Goal: Task Accomplishment & Management: Complete application form

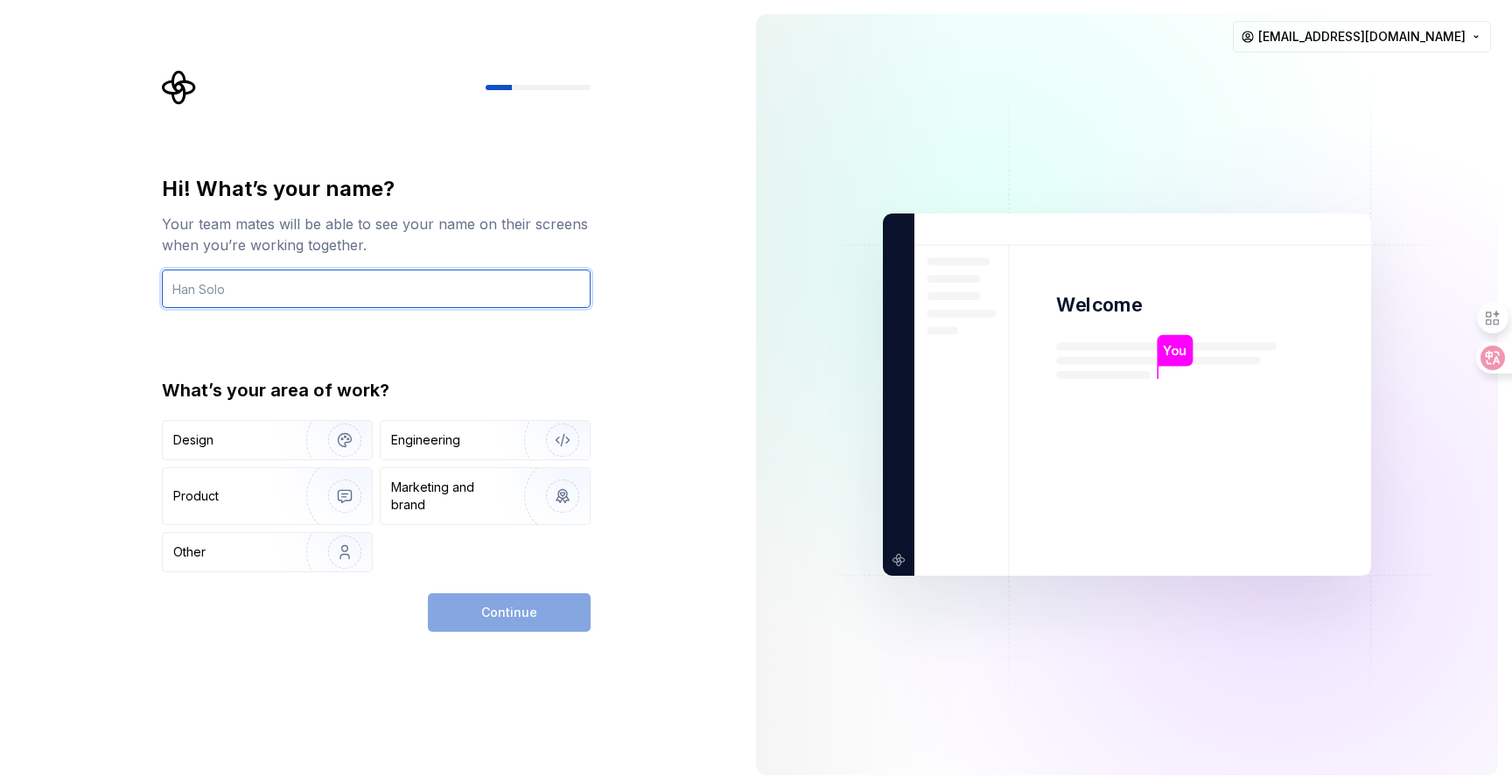
click at [287, 289] on input "text" at bounding box center [377, 289] width 429 height 38
type input "f"
type input "P"
type input "Papertrace"
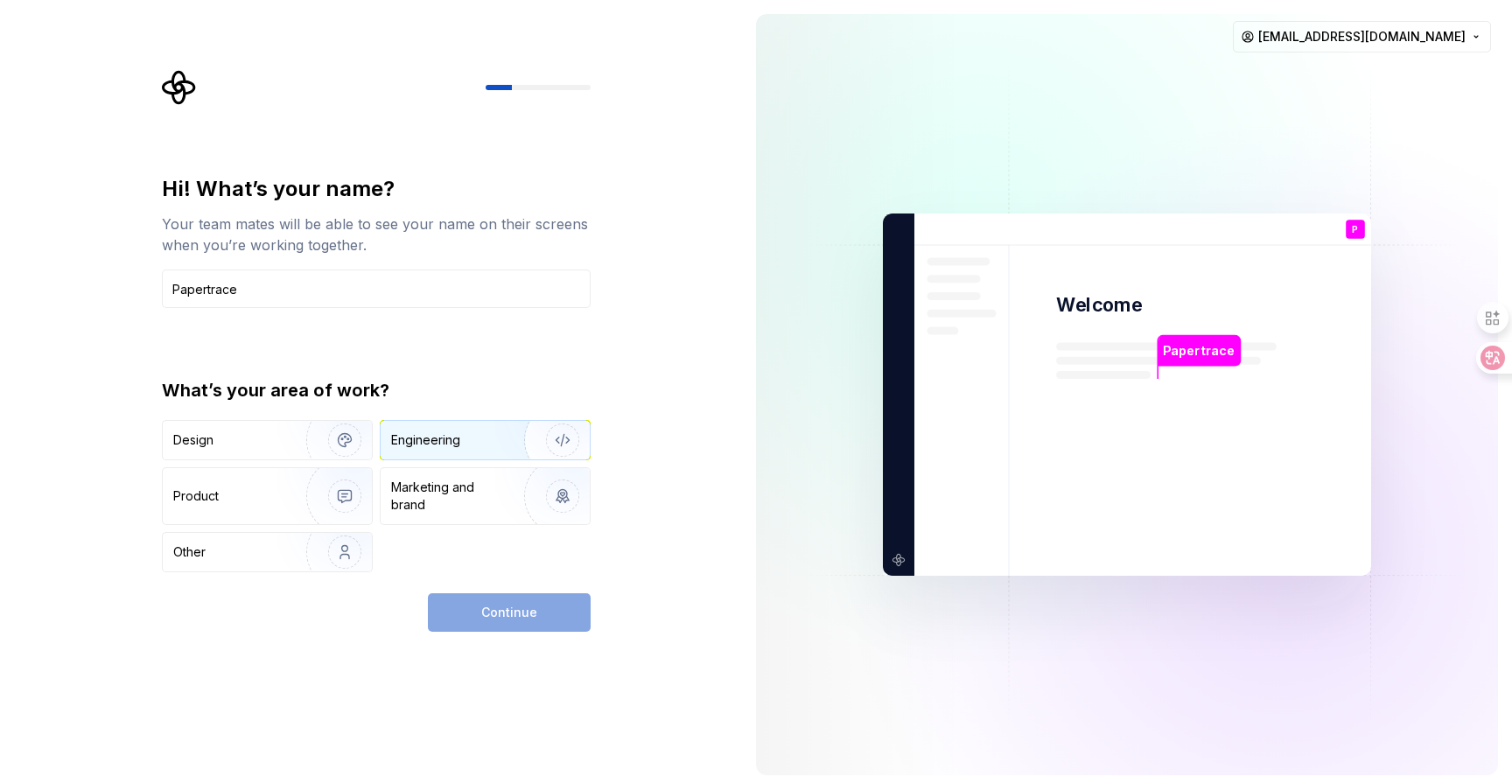
click at [431, 451] on div "Engineering" at bounding box center [484, 440] width 209 height 38
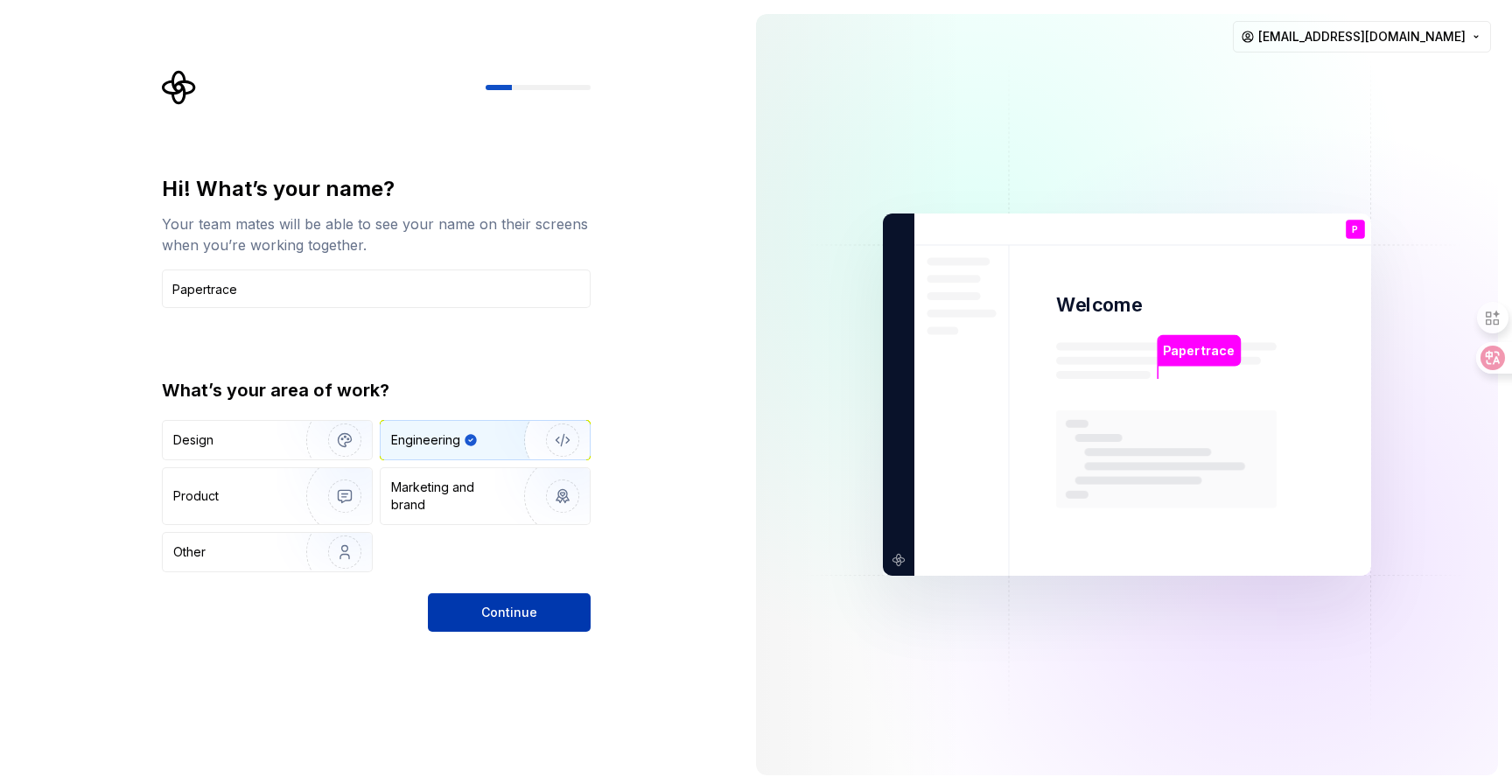
click at [530, 624] on button "Continue" at bounding box center [509, 613] width 162 height 38
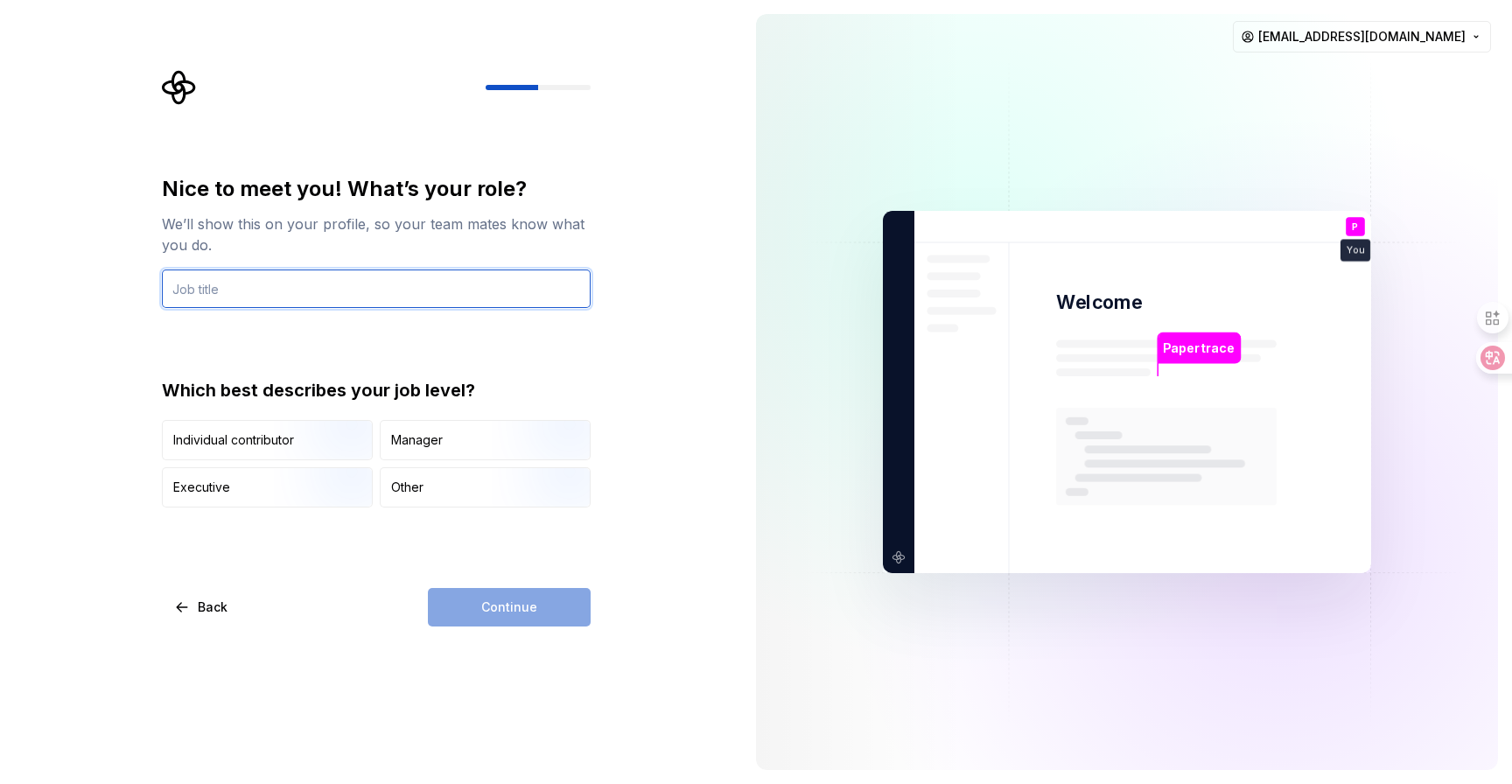
click at [391, 280] on input "text" at bounding box center [377, 289] width 429 height 38
type input "P"
type input "Patra"
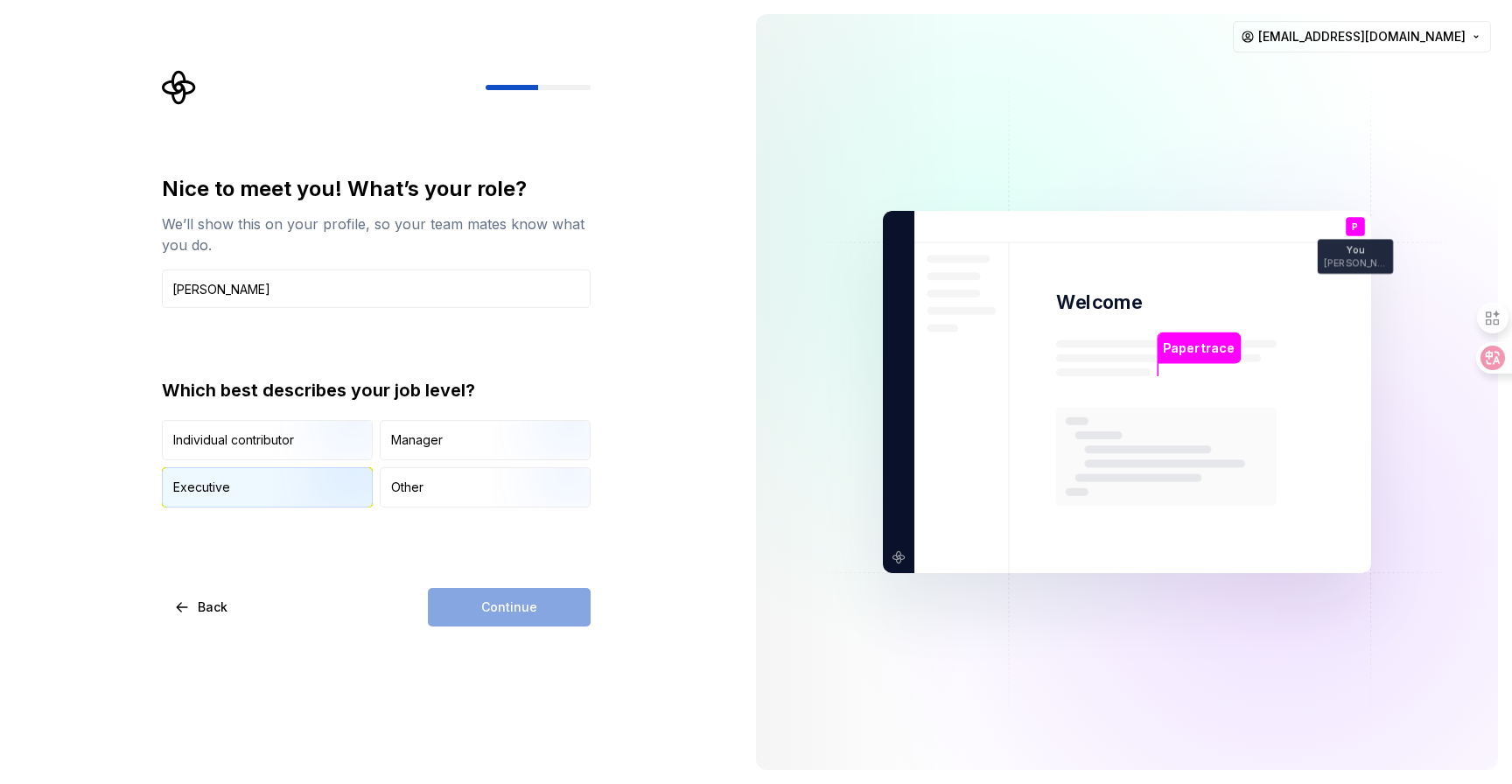
click at [262, 476] on div "Executive" at bounding box center [266, 487] width 209 height 38
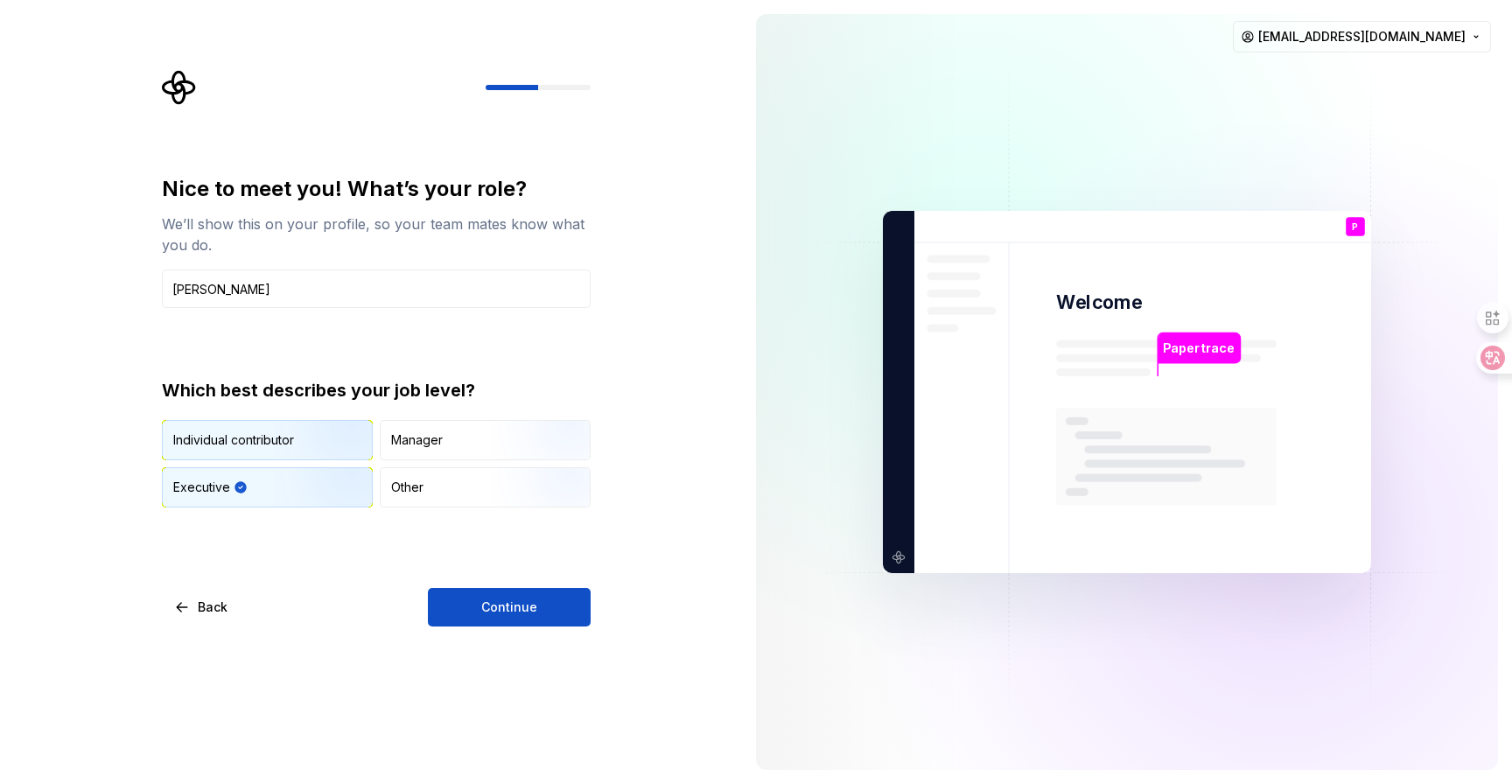
click at [282, 445] on img "button" at bounding box center [329, 461] width 112 height 118
click at [479, 630] on div "Nice to meet you! What’s your role? We’ll show this on your profile, so your te…" at bounding box center [371, 392] width 742 height 784
click at [489, 605] on span "Continue" at bounding box center [509, 606] width 56 height 17
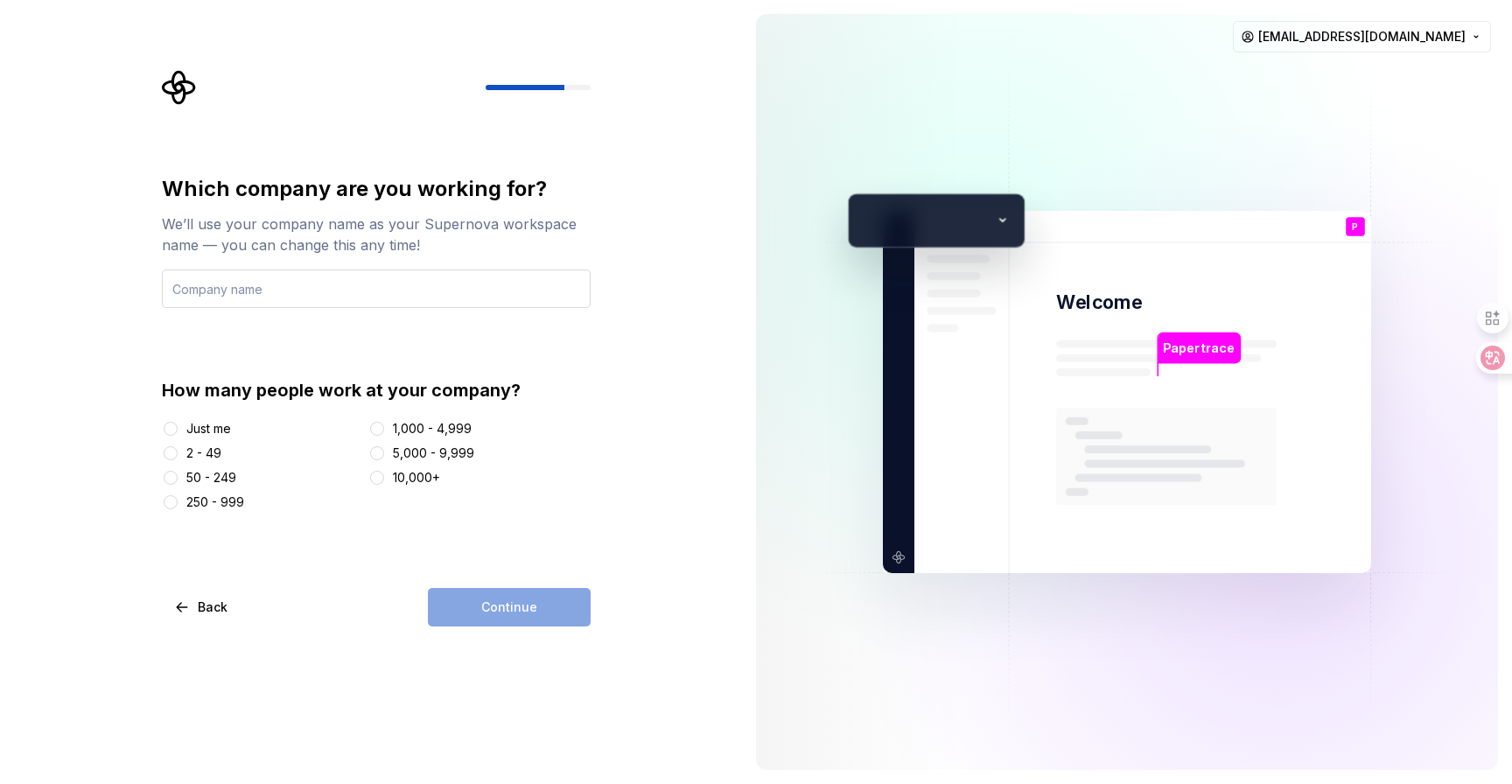
click at [433, 295] on input "text" at bounding box center [377, 289] width 429 height 38
click at [191, 428] on div "Just me" at bounding box center [208, 428] width 45 height 17
click at [178, 428] on button "Just me" at bounding box center [170, 428] width 14 height 14
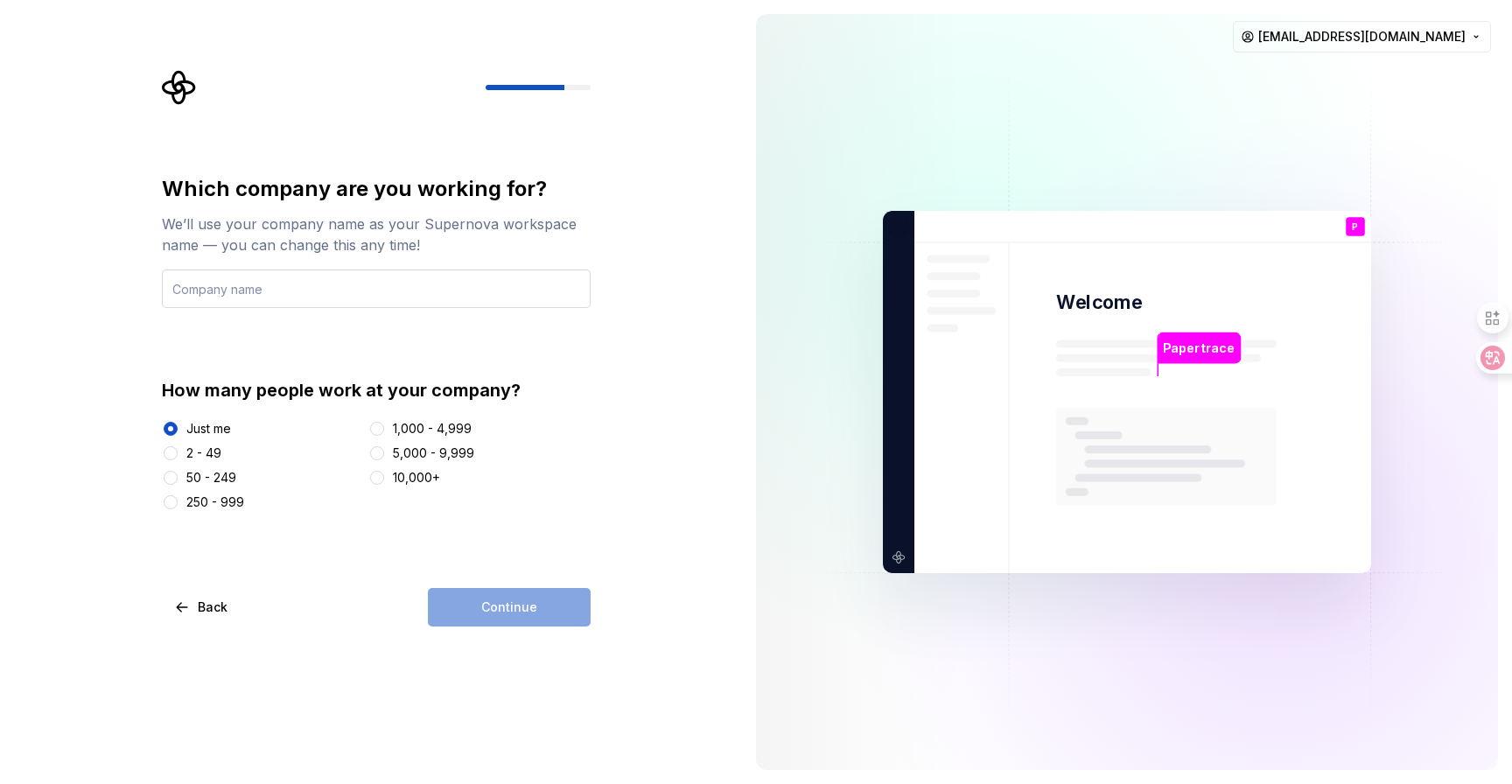
click at [368, 273] on input "text" at bounding box center [377, 289] width 429 height 38
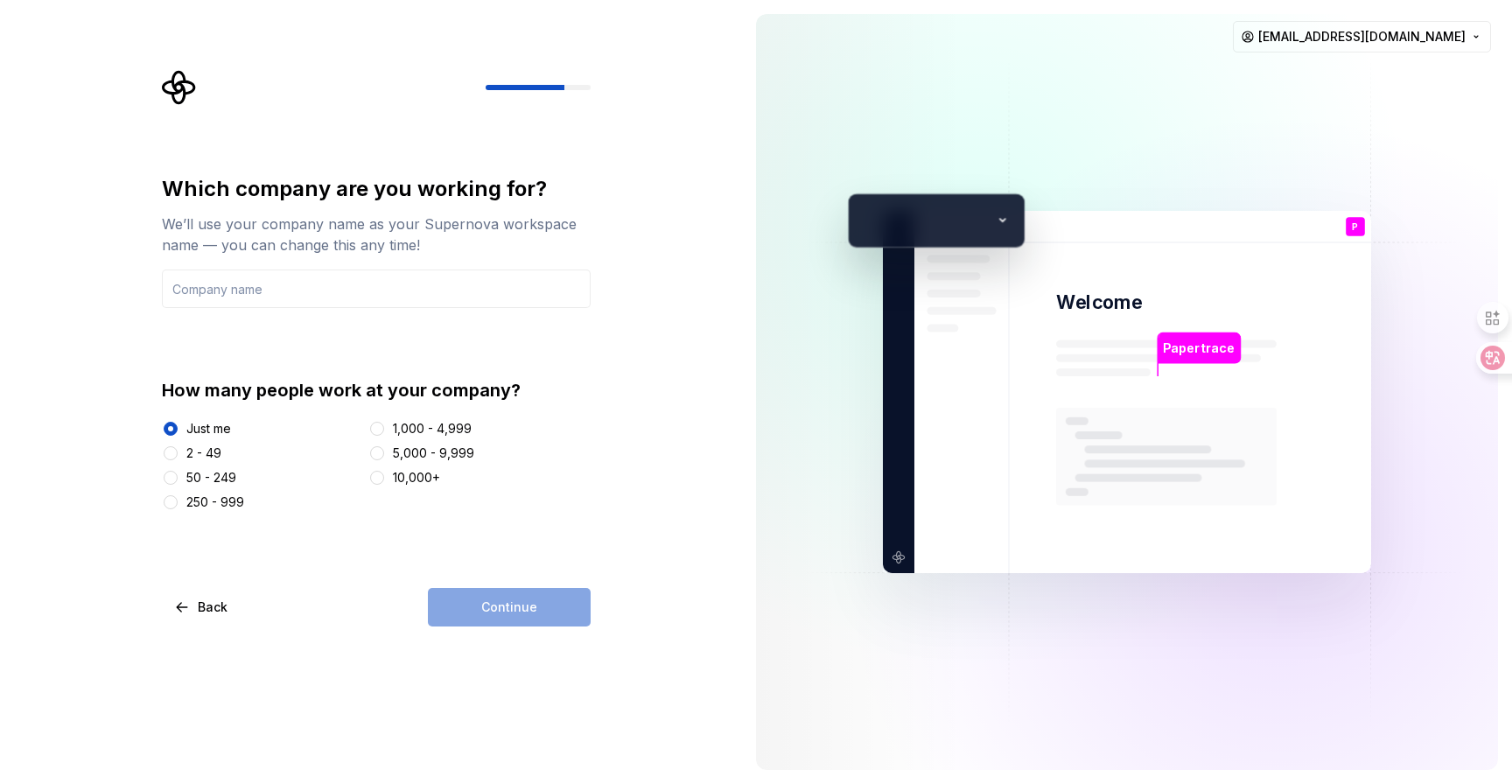
click at [503, 603] on div "Continue" at bounding box center [509, 607] width 162 height 38
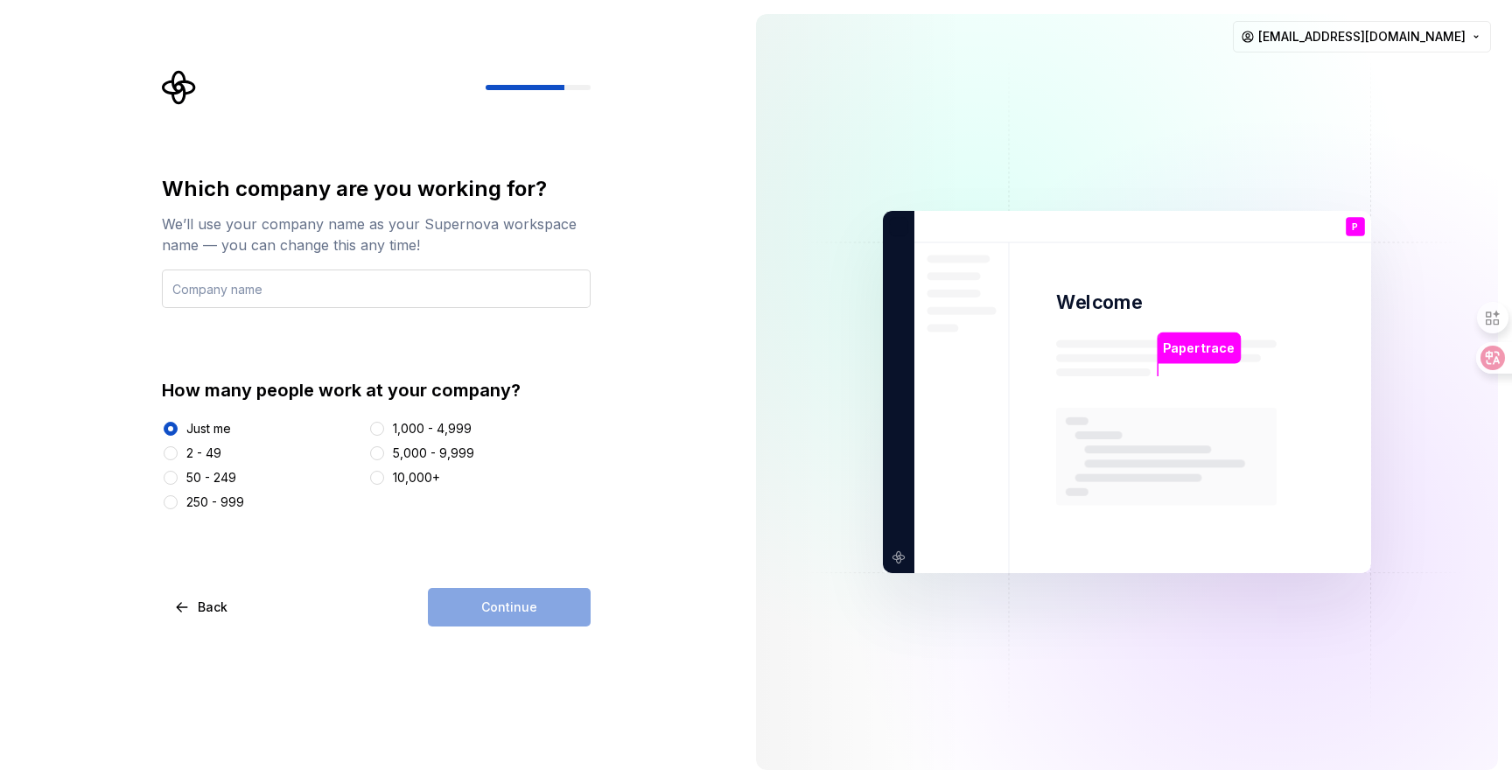
click at [341, 279] on input "text" at bounding box center [377, 289] width 429 height 38
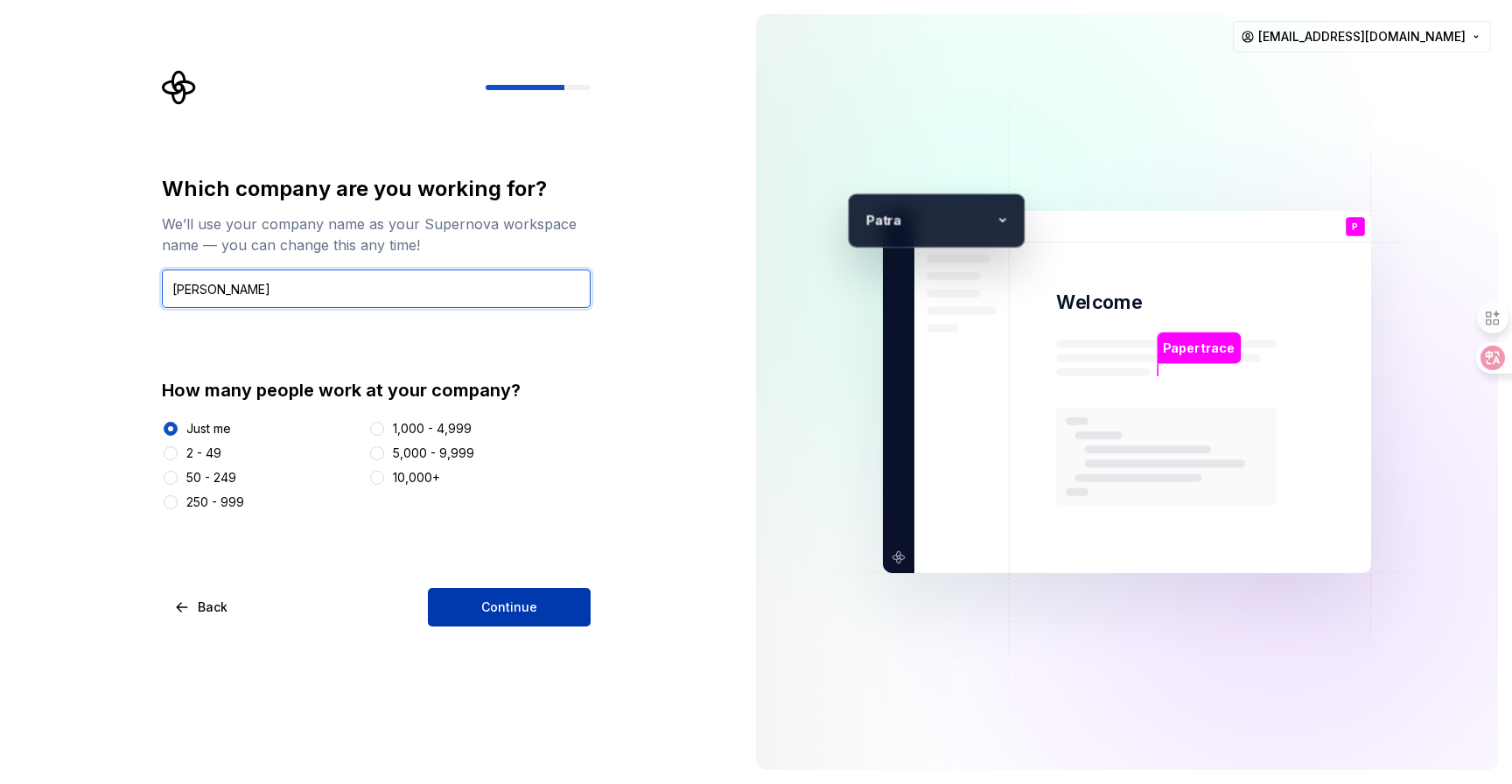
type input "Patra"
click at [459, 616] on button "Continue" at bounding box center [509, 607] width 162 height 38
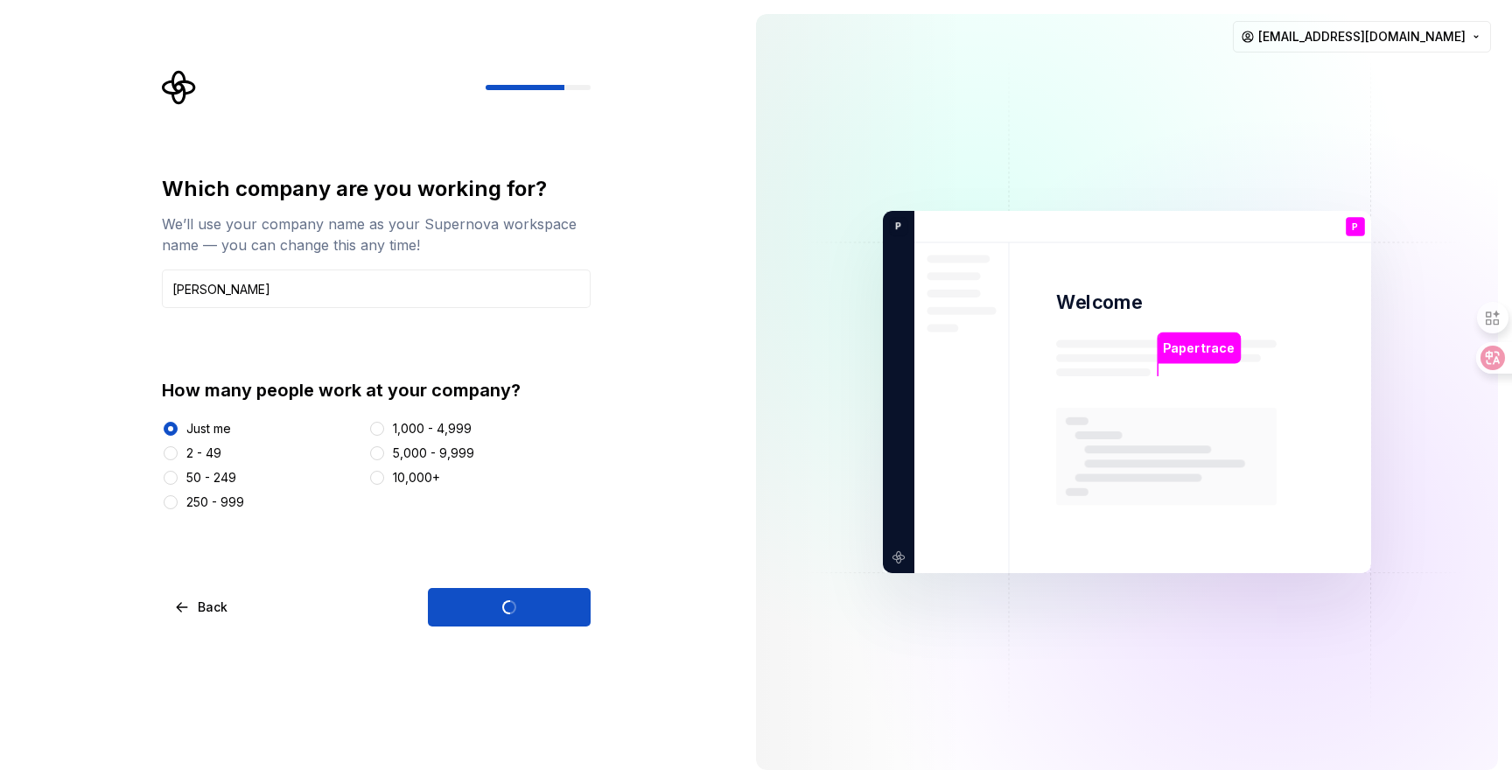
click at [419, 697] on div "Which company are you working for? We’ll use your company name as your Supernov…" at bounding box center [371, 392] width 742 height 784
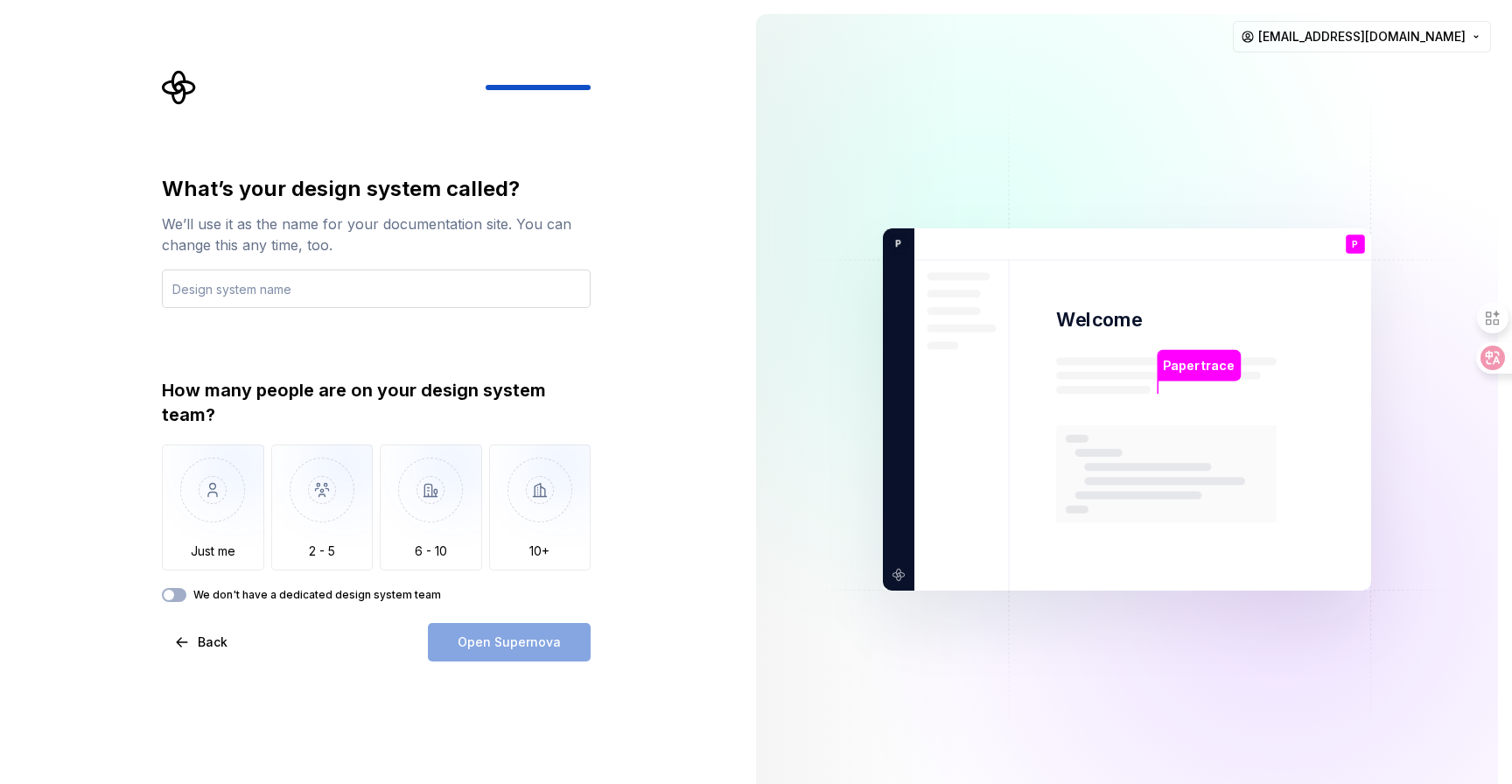
click at [282, 279] on input "text" at bounding box center [377, 289] width 429 height 38
type input "Papertrace"
click at [214, 506] on img "button" at bounding box center [213, 502] width 102 height 118
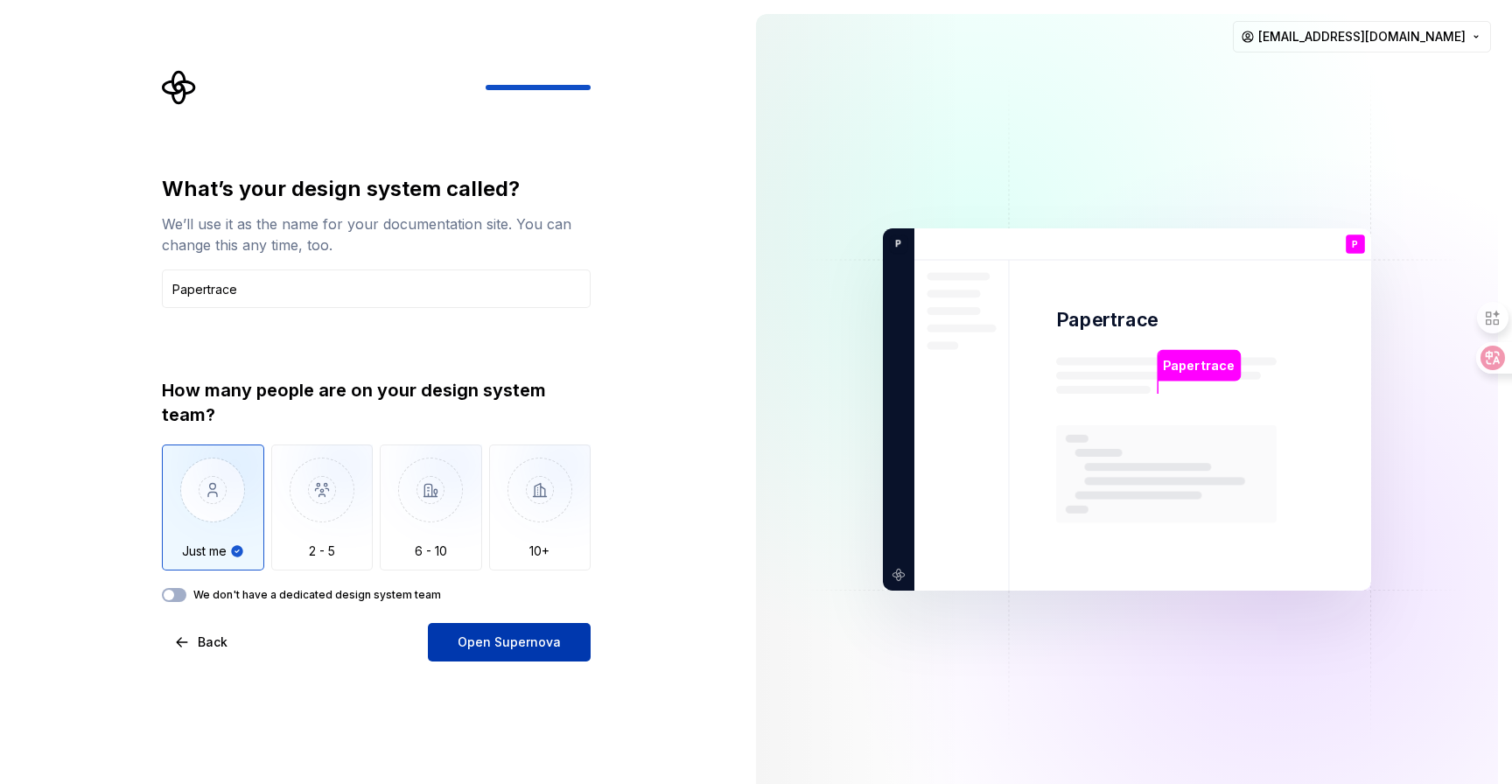
click at [475, 639] on span "Open Supernova" at bounding box center [509, 642] width 103 height 17
click at [706, 644] on div "What’s your design system called? We’ll use it as the name for your documentati…" at bounding box center [371, 409] width 742 height 819
click at [767, 489] on div at bounding box center [861, 408] width 210 height 790
click at [702, 454] on div "What’s your design system called? We’ll use it as the name for your documentati…" at bounding box center [371, 409] width 742 height 819
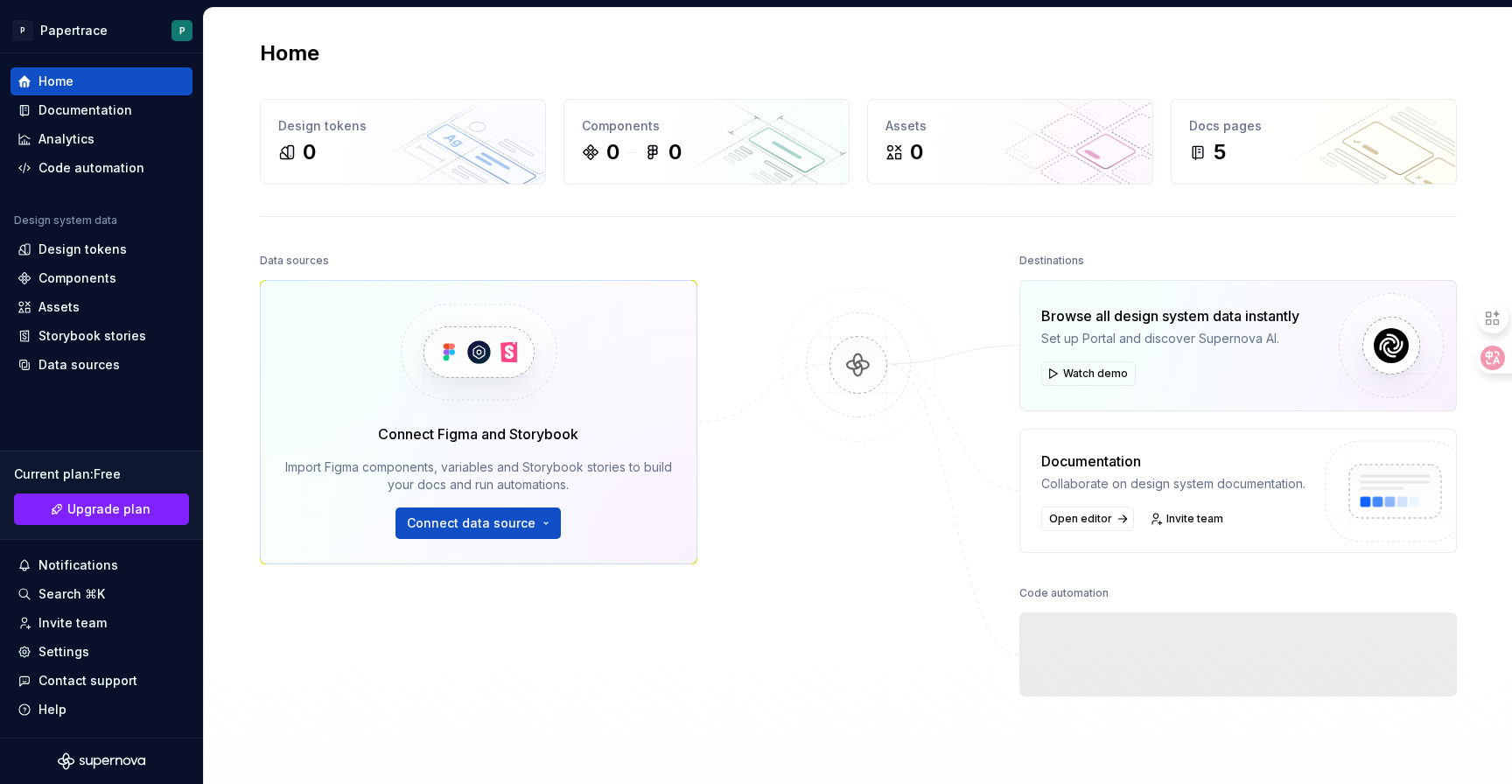
click at [430, 635] on div "Data sources Connect Figma and Storybook Import Figma components, variables and…" at bounding box center [479, 484] width 438 height 470
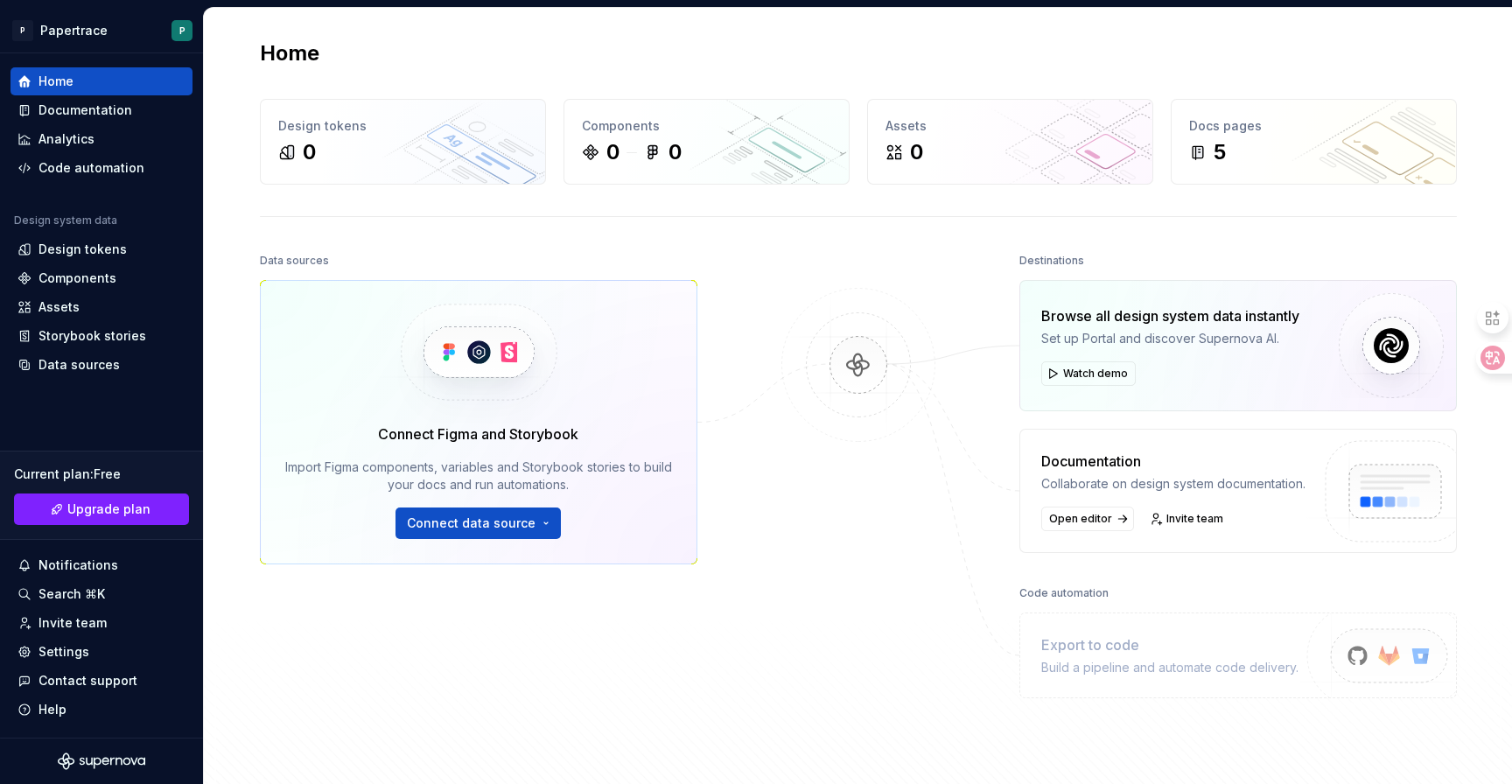
click at [228, 678] on div "Home Design tokens 0 Components 0 0 Assets 0 Docs pages 5 Data sources Connect …" at bounding box center [858, 414] width 1260 height 812
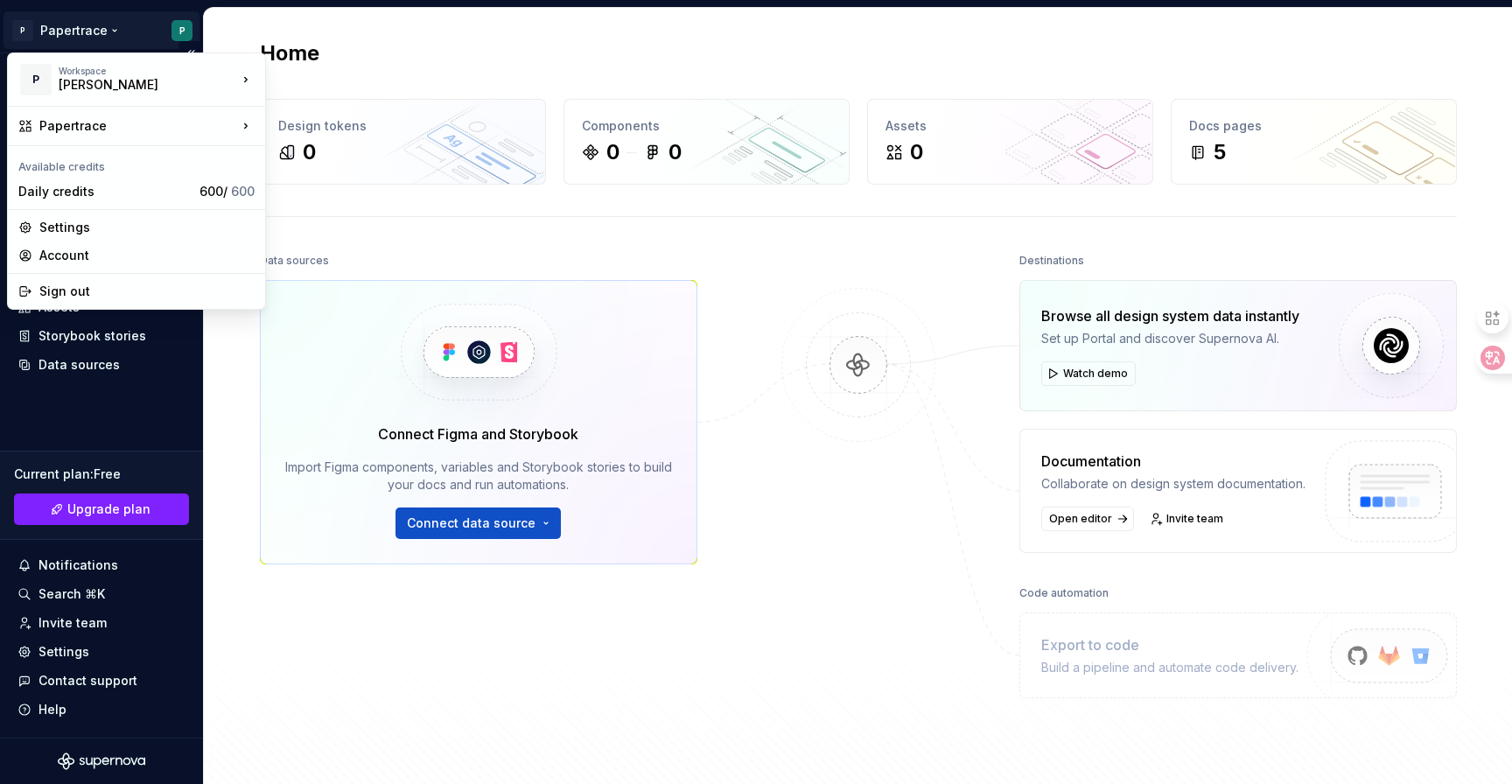
click at [13, 29] on html "P Papertrace P Home Documentation Analytics Code automation Design system data …" at bounding box center [756, 392] width 1512 height 784
click at [275, 407] on html "P Papertrace P Home Documentation Analytics Code automation Design system data …" at bounding box center [756, 392] width 1512 height 784
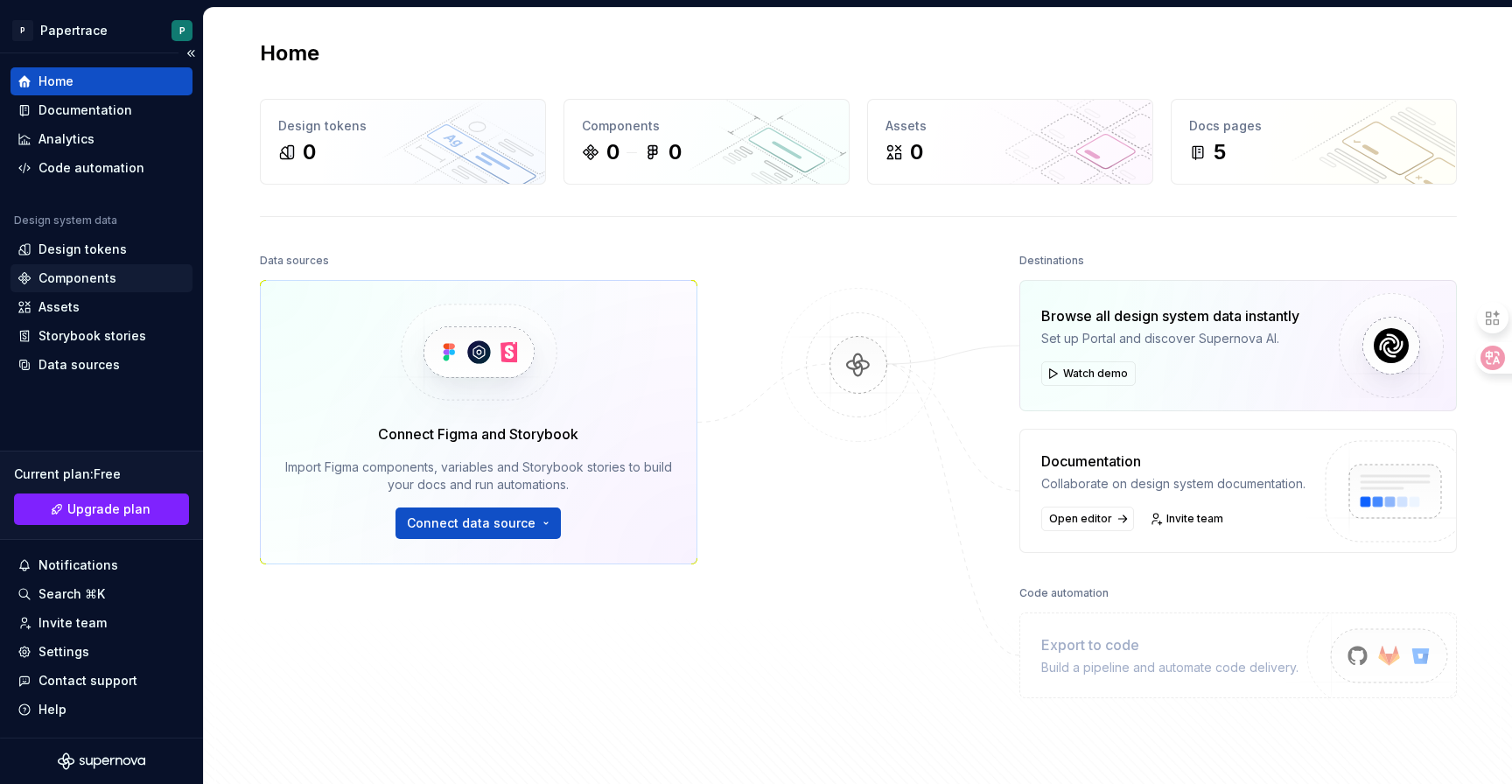
click at [146, 282] on div "Components" at bounding box center [101, 278] width 168 height 17
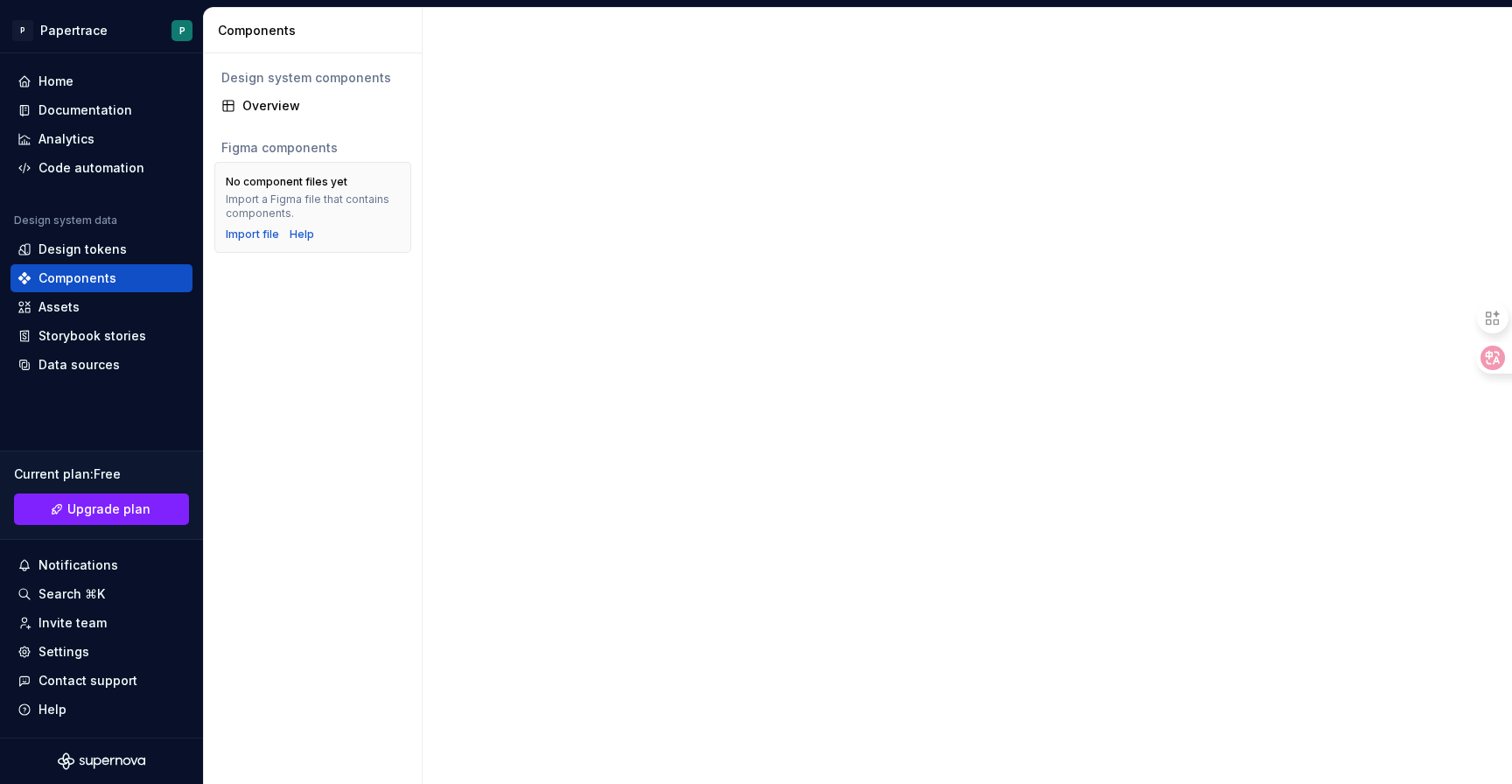
click at [326, 335] on div "Design system components Overview Figma components No component files yet Impor…" at bounding box center [313, 418] width 218 height 730
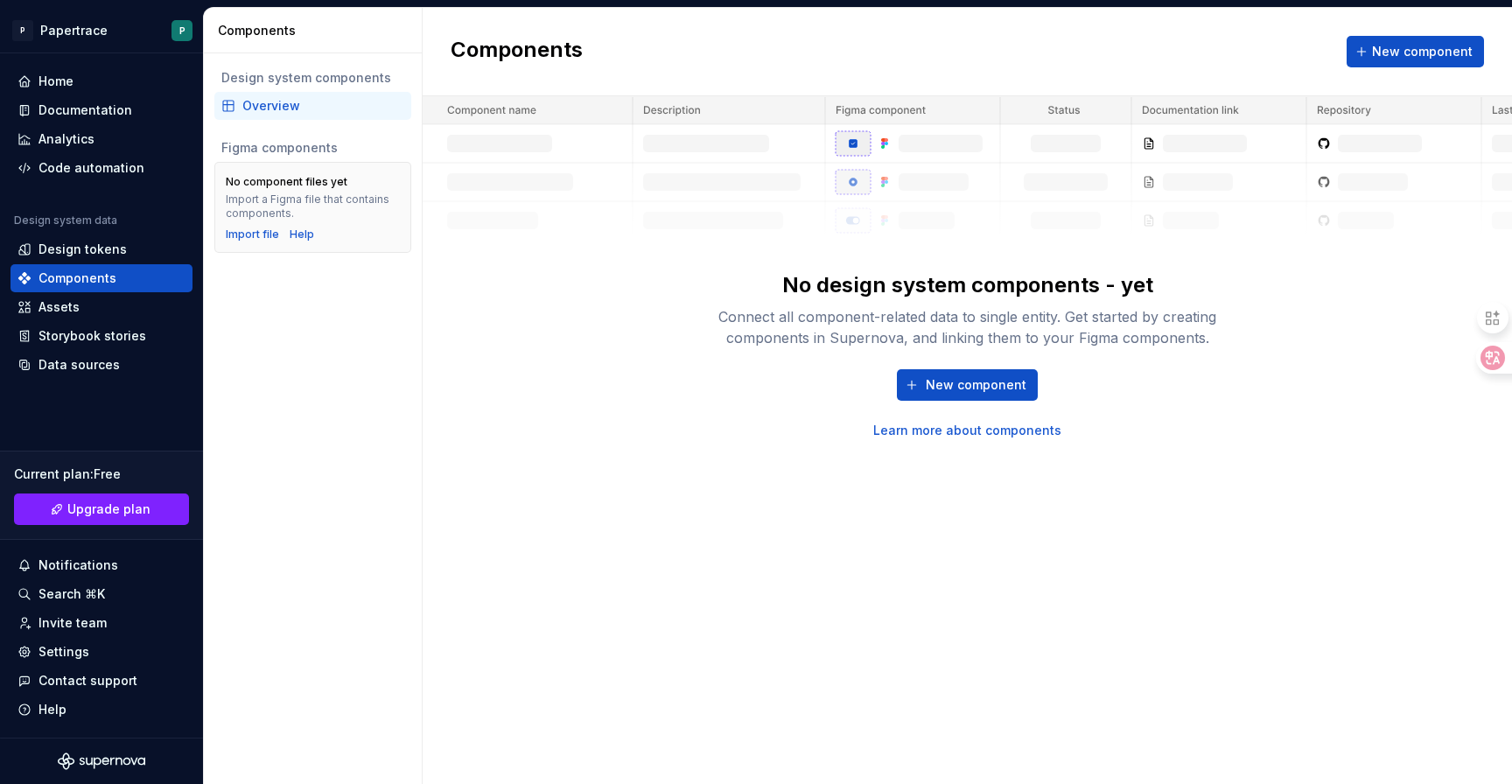
click at [264, 563] on div "Design system components Overview Figma components No component files yet Impor…" at bounding box center [313, 418] width 218 height 730
